Goal: Information Seeking & Learning: Learn about a topic

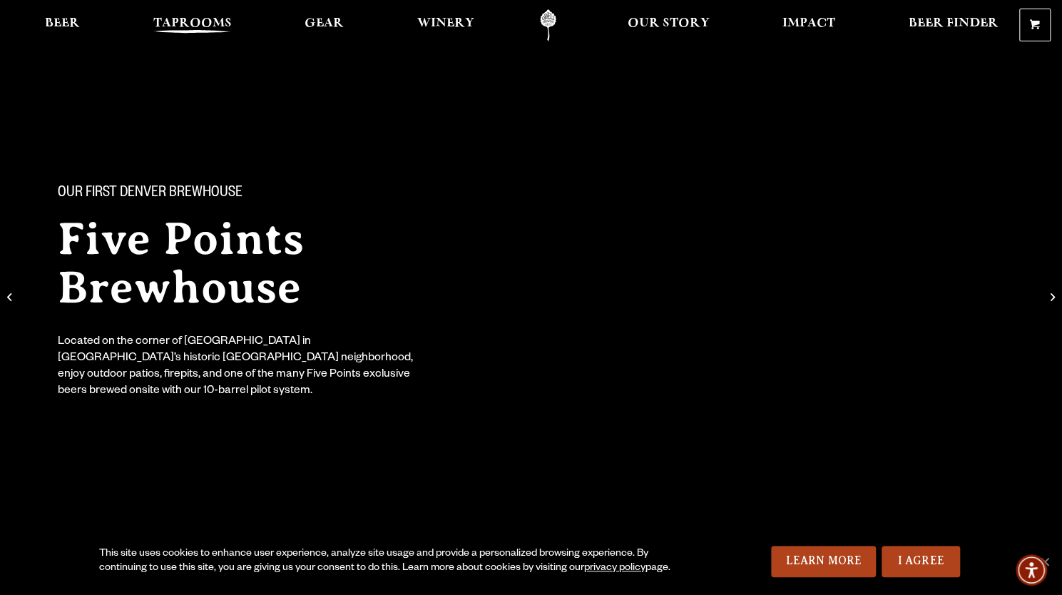
click at [188, 19] on span "Taprooms" at bounding box center [192, 23] width 78 height 11
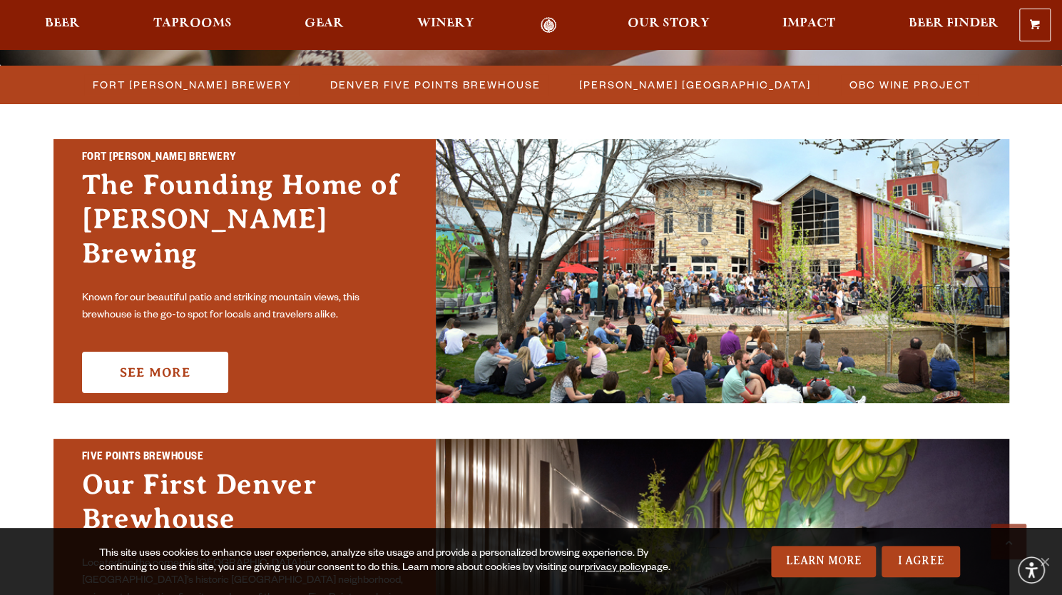
scroll to position [397, 0]
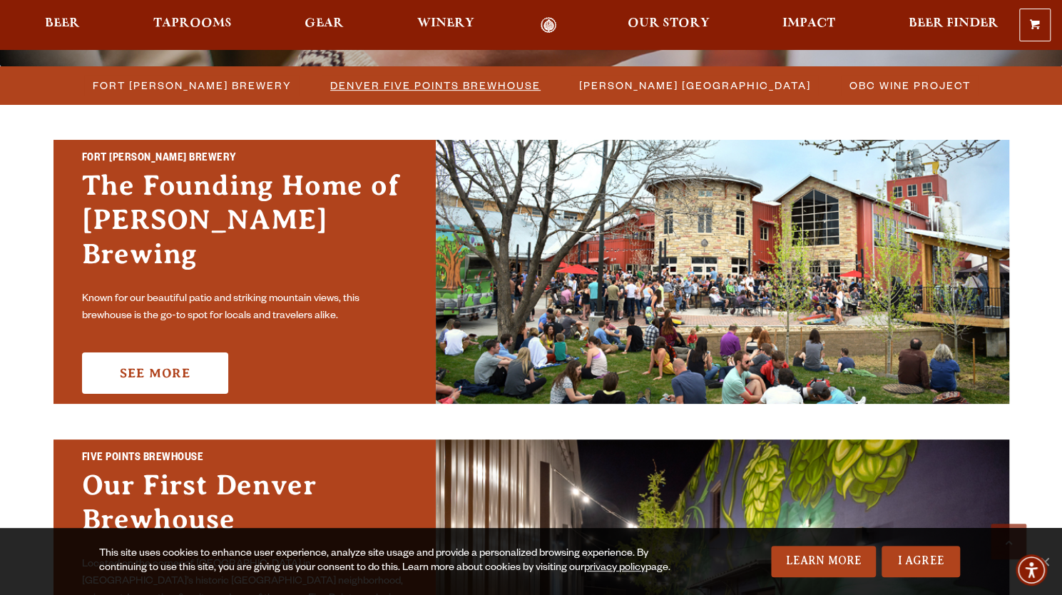
click at [428, 88] on span "Denver Five Points Brewhouse" at bounding box center [435, 85] width 210 height 21
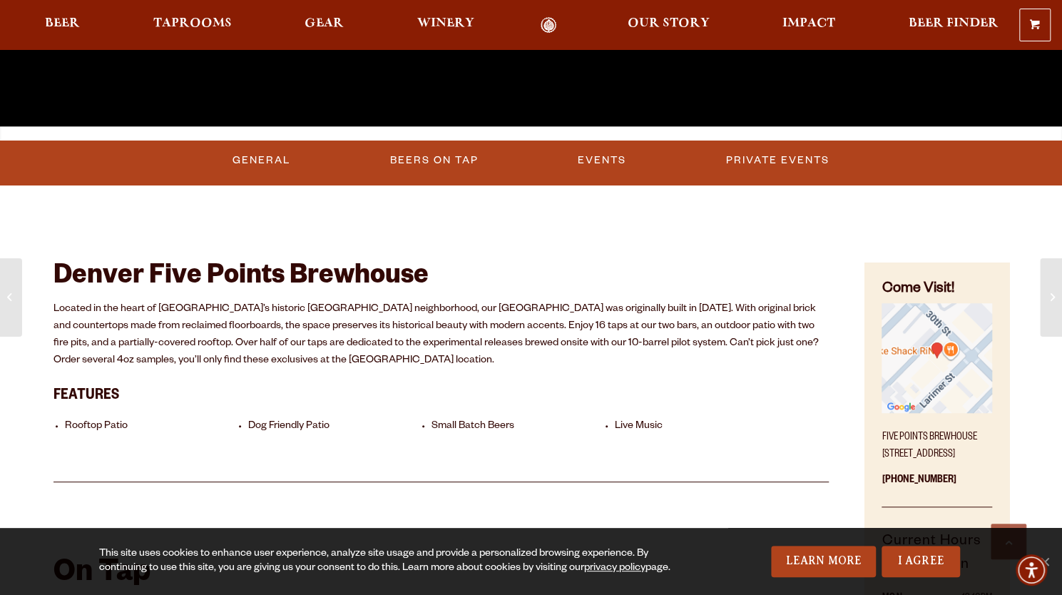
scroll to position [505, 0]
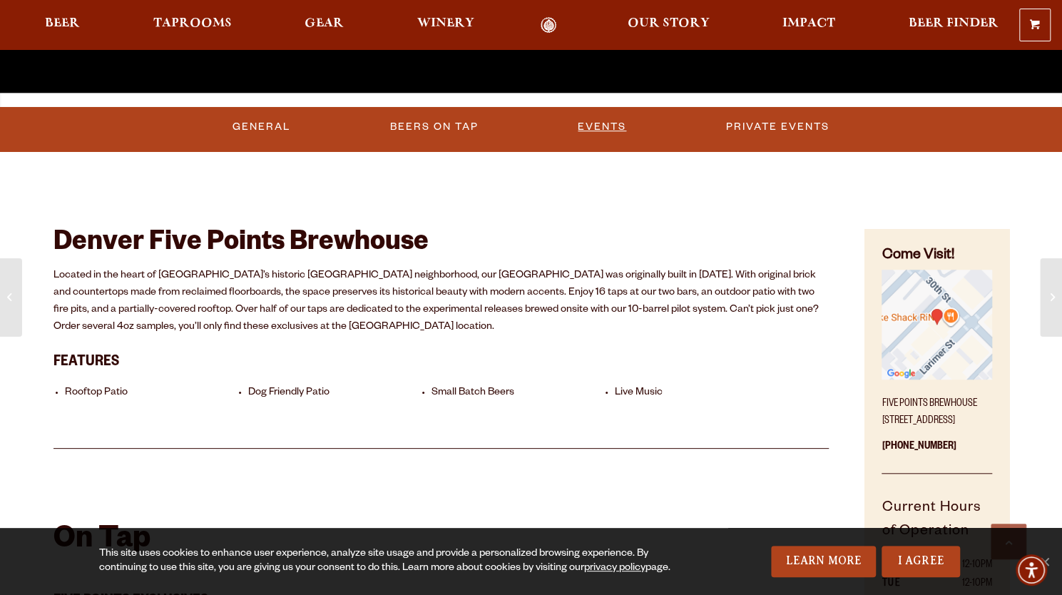
click at [611, 128] on link "Events" at bounding box center [602, 127] width 60 height 33
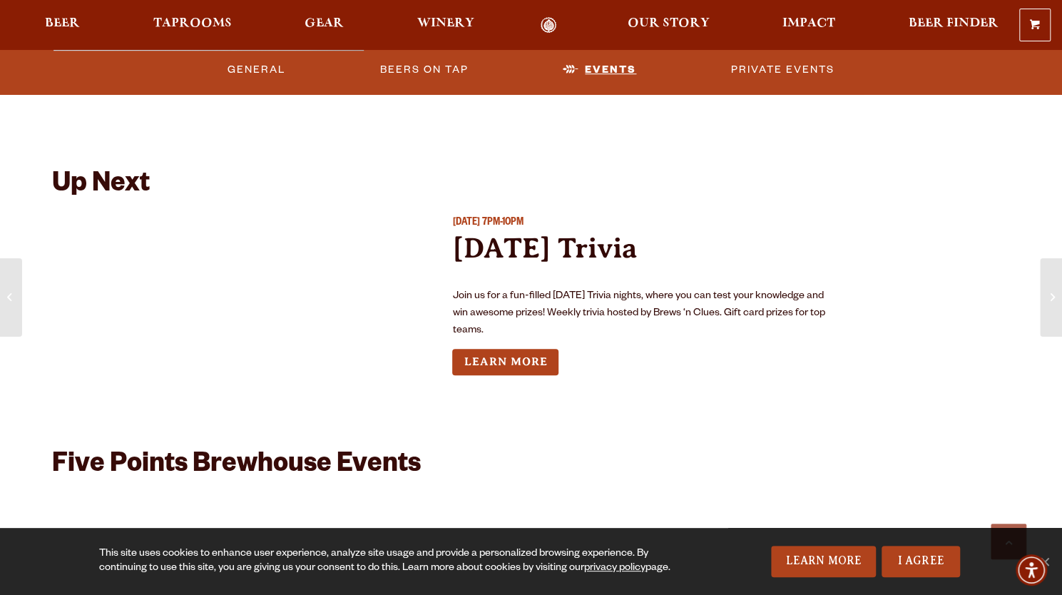
scroll to position [3759, 0]
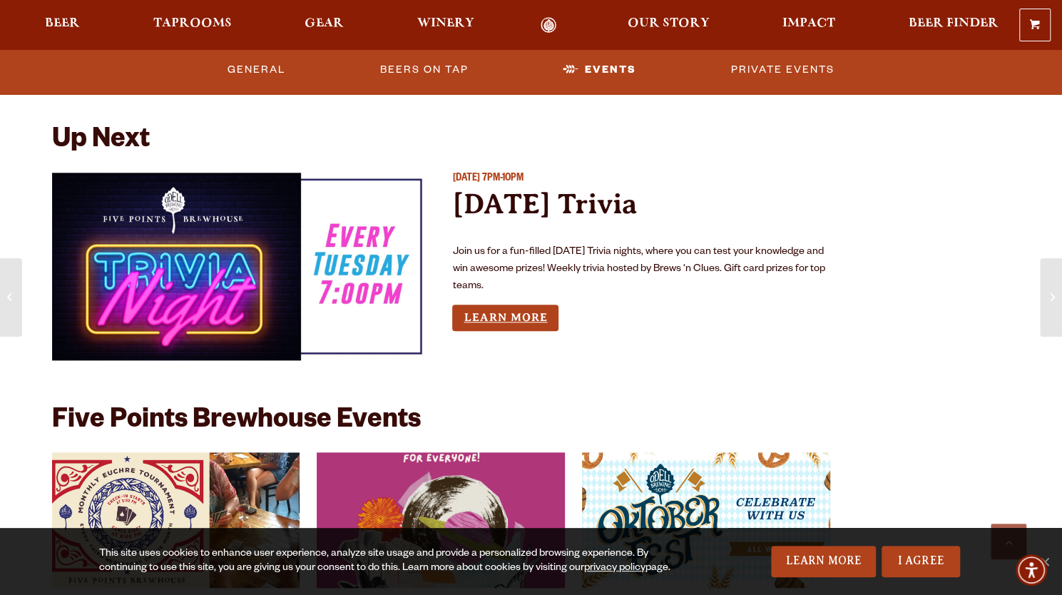
click at [533, 321] on link "Learn More" at bounding box center [505, 318] width 106 height 26
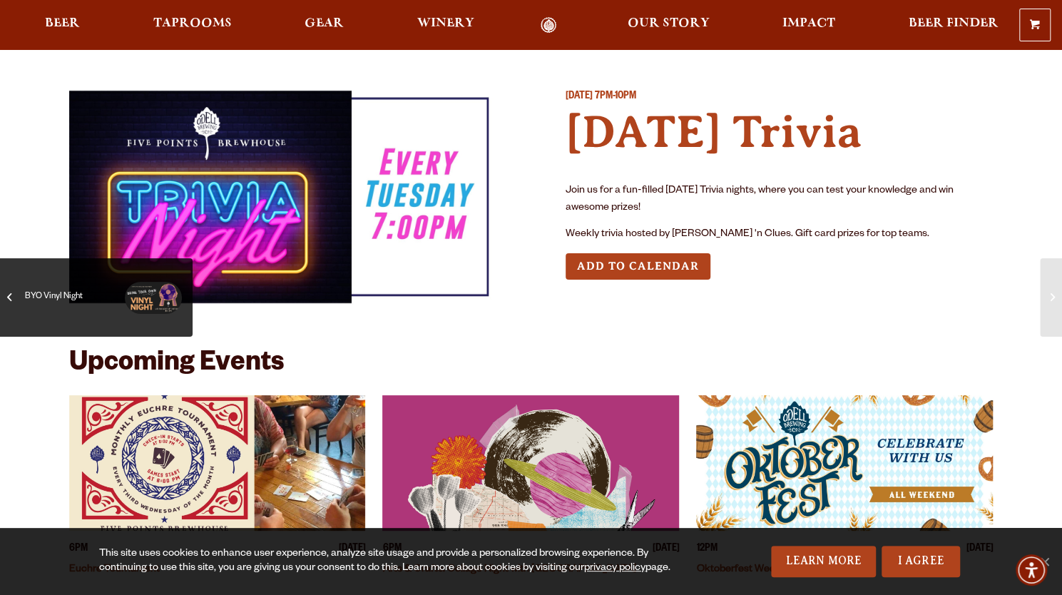
scroll to position [207, 0]
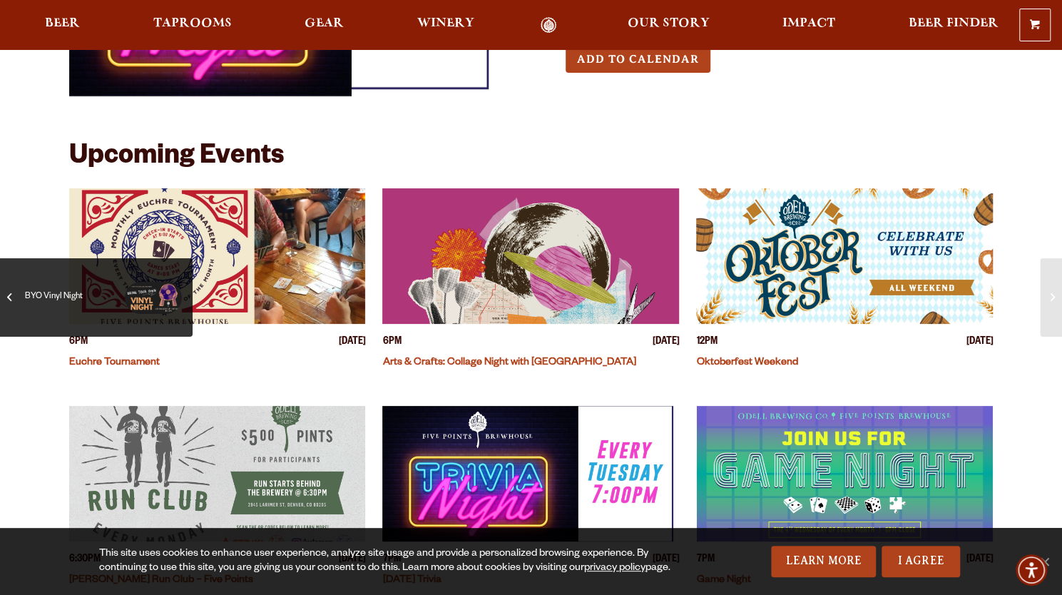
click at [11, 305] on span at bounding box center [9, 298] width 4 height 16
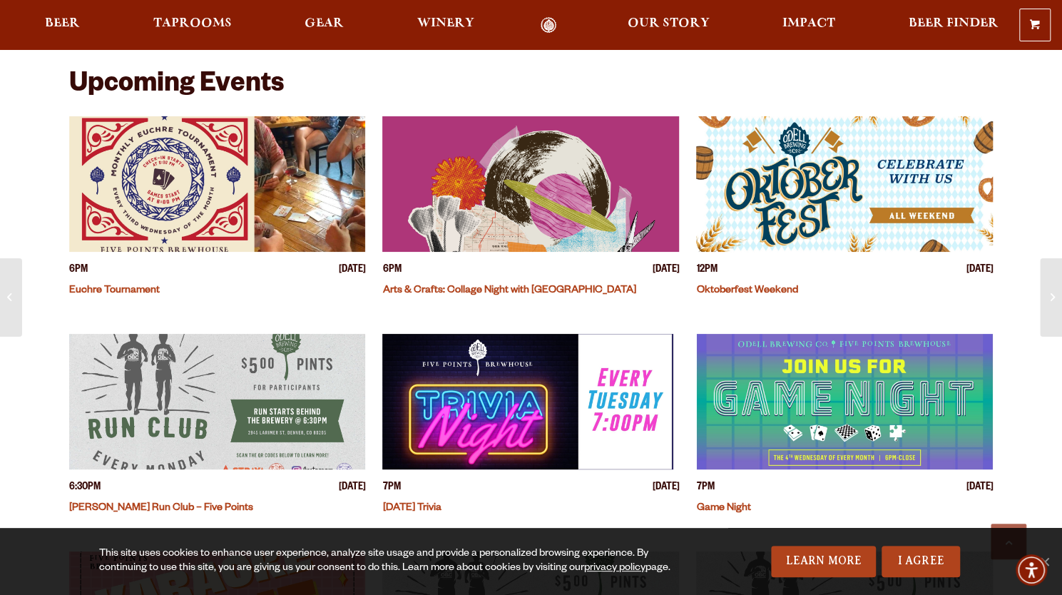
scroll to position [616, 0]
